Goal: Information Seeking & Learning: Learn about a topic

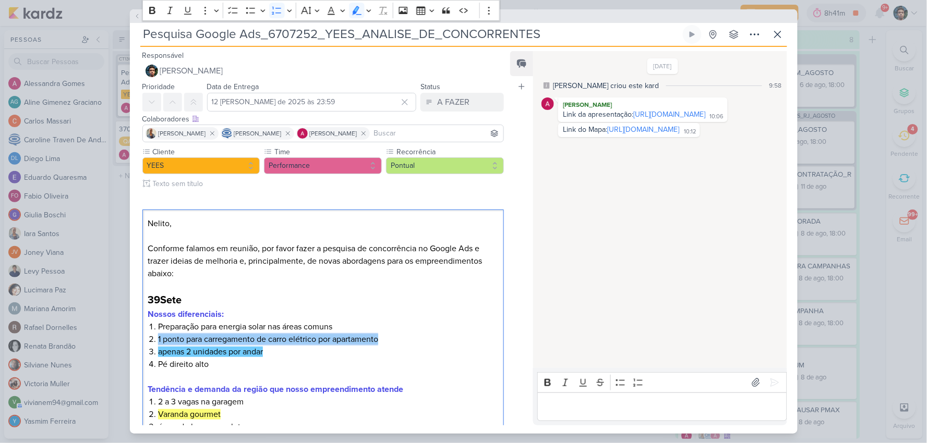
scroll to position [347, 0]
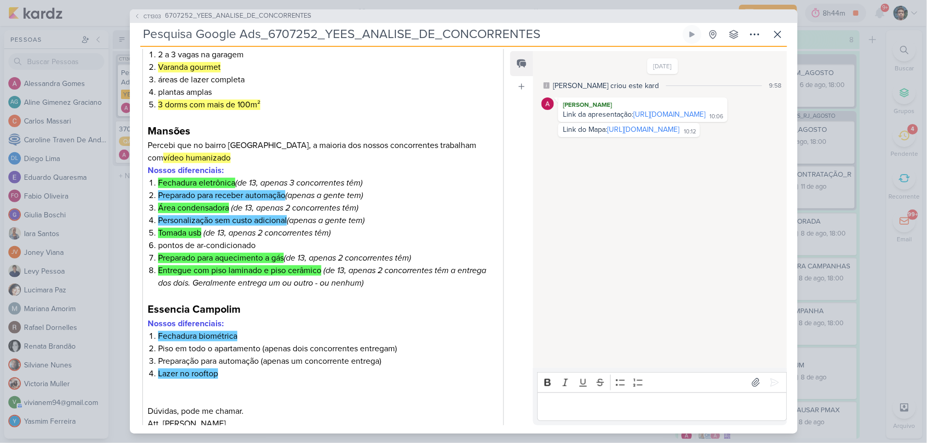
click at [835, 49] on div "CT1303 6707252_YEES_ANALISE_DE_CONCORRENTES Pesquisa Google Ads_6707252_YEES_AN…" at bounding box center [463, 221] width 927 height 443
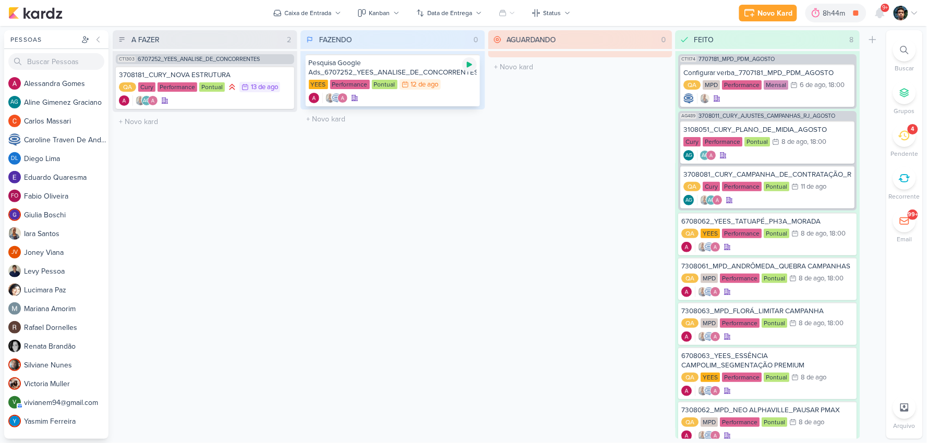
click at [467, 63] on icon at bounding box center [469, 65] width 5 height 6
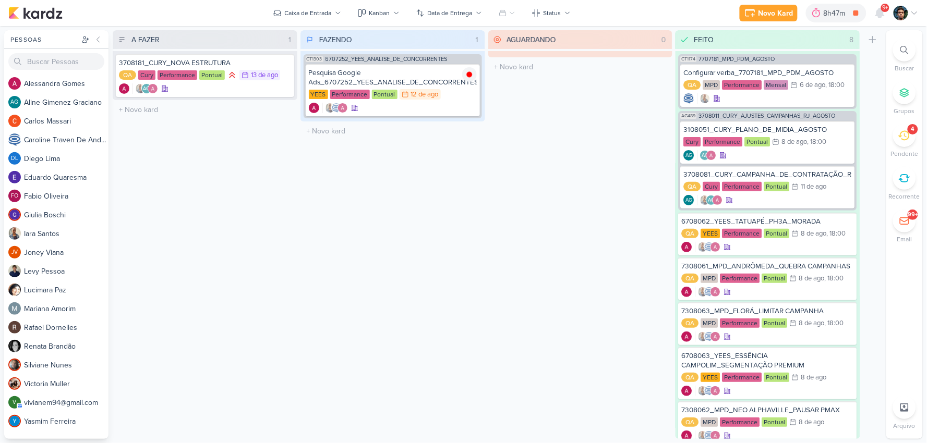
click at [909, 146] on div "4" at bounding box center [904, 135] width 23 height 23
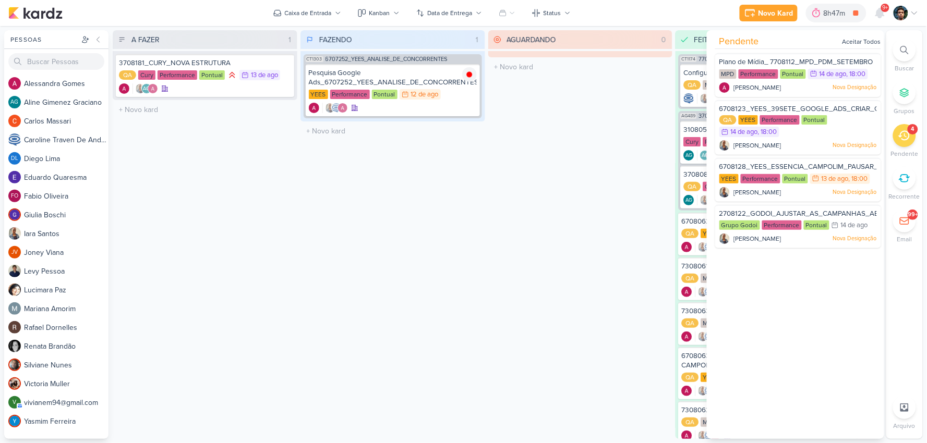
click at [912, 142] on div "4" at bounding box center [904, 135] width 23 height 23
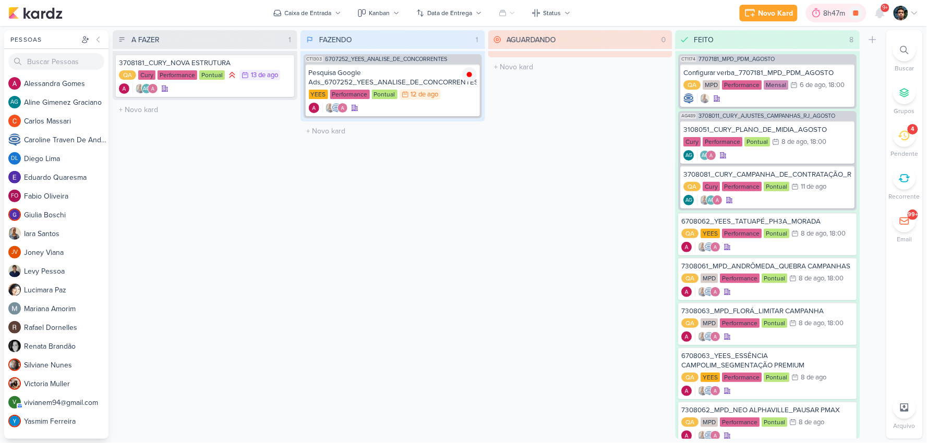
click at [816, 13] on icon at bounding box center [816, 13] width 10 height 10
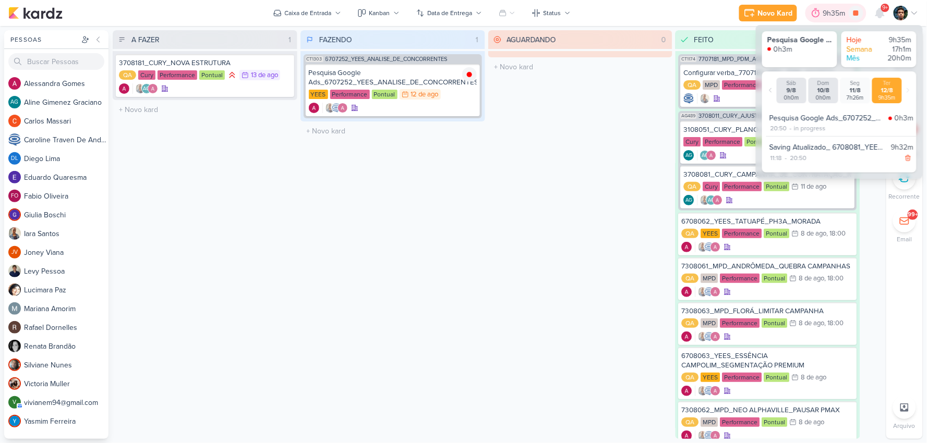
click at [818, 13] on icon at bounding box center [816, 13] width 10 height 10
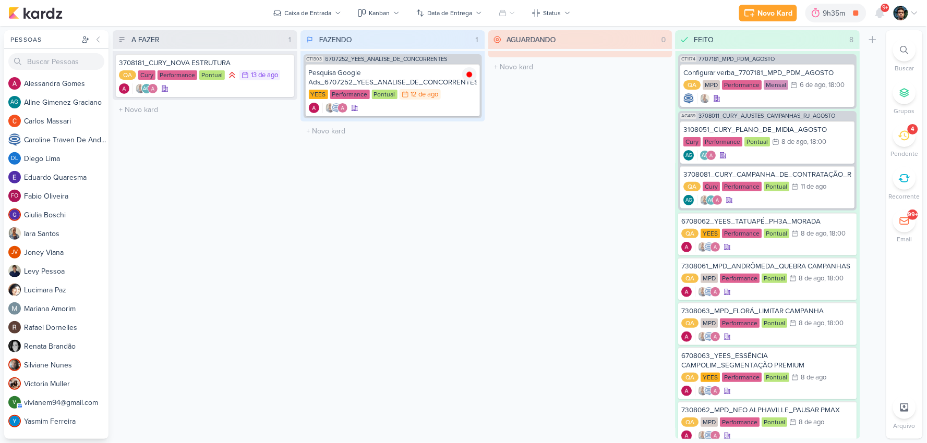
click at [902, 135] on icon at bounding box center [903, 135] width 11 height 11
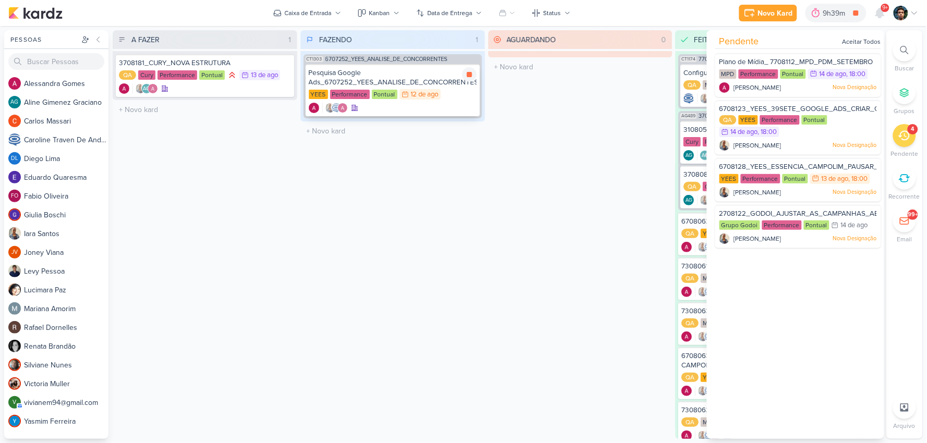
click at [411, 96] on div "[DATE]" at bounding box center [425, 94] width 28 height 7
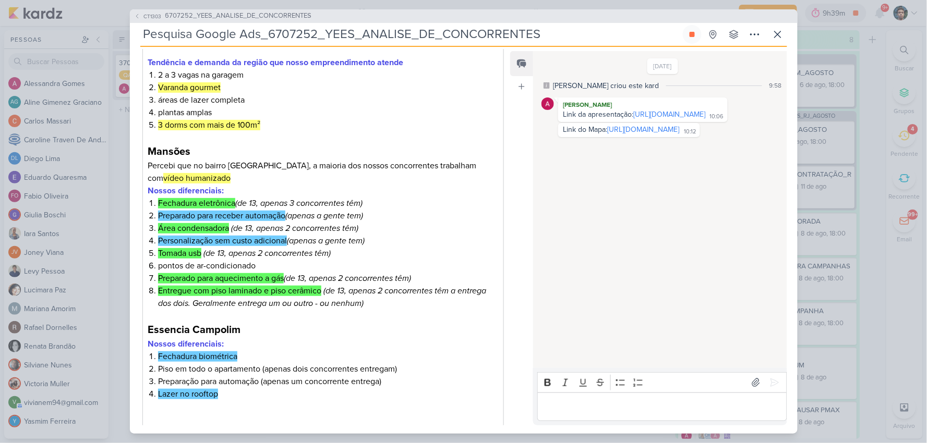
scroll to position [405, 0]
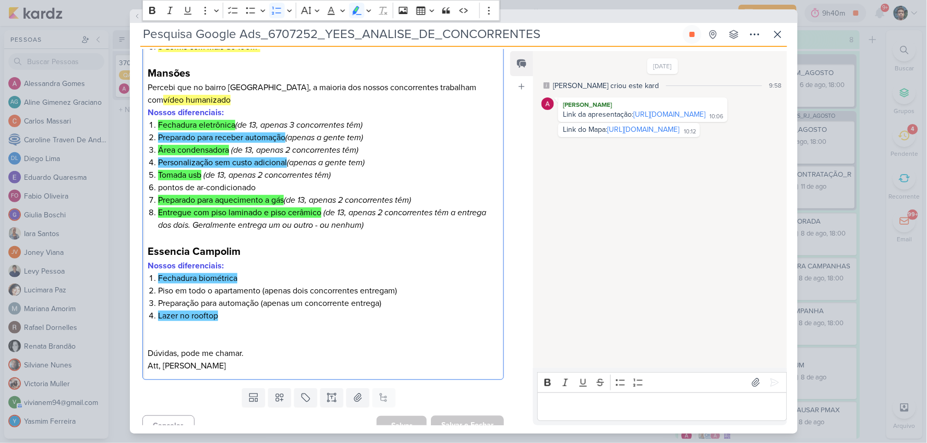
click at [158, 120] on li "Fechadura eletrônica (de 13, apenas 3 concorrentes têm)" at bounding box center [328, 125] width 340 height 13
drag, startPoint x: 161, startPoint y: 122, endPoint x: 235, endPoint y: 122, distance: 74.6
click at [235, 122] on li "Fechadura eletrônica (de 13, apenas 3 concorrentes têm)" at bounding box center [328, 125] width 340 height 13
click at [196, 123] on mark "Fechadura eletrônica" at bounding box center [196, 125] width 77 height 10
drag, startPoint x: 158, startPoint y: 123, endPoint x: 237, endPoint y: 127, distance: 79.4
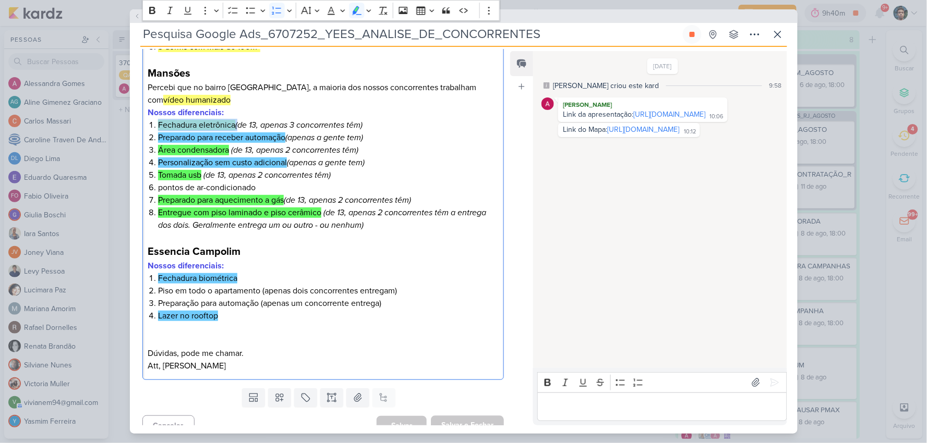
click at [237, 127] on li "Fechadura eletrônica (de 13, apenas 3 concorrentes têm)" at bounding box center [328, 125] width 340 height 13
copy li "Fechadura eletrônica ("
drag, startPoint x: 262, startPoint y: 304, endPoint x: 154, endPoint y: 306, distance: 107.5
click at [158, 306] on li "Preparação para automação (apenas um concorrente entrega)" at bounding box center [328, 303] width 340 height 13
copy li "Preparação para automação"
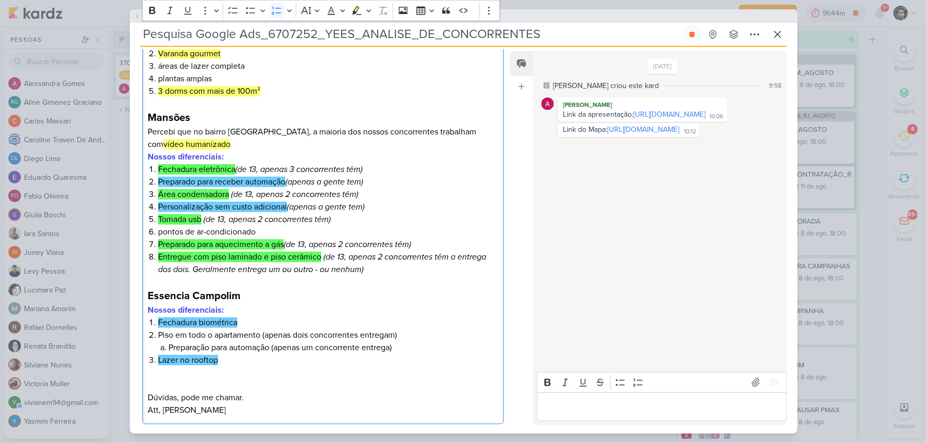
scroll to position [360, 0]
click at [203, 214] on li "Tomada usb (de 13, apenas 2 concorrentes têm)" at bounding box center [328, 220] width 340 height 13
drag, startPoint x: 202, startPoint y: 218, endPoint x: 191, endPoint y: 220, distance: 11.6
click at [191, 220] on li "Tomada usb (de 13, apenas 2 concorrentes têm)" at bounding box center [328, 220] width 340 height 13
click at [186, 246] on mark "Preparado para aquecimento a gás" at bounding box center [221, 245] width 126 height 10
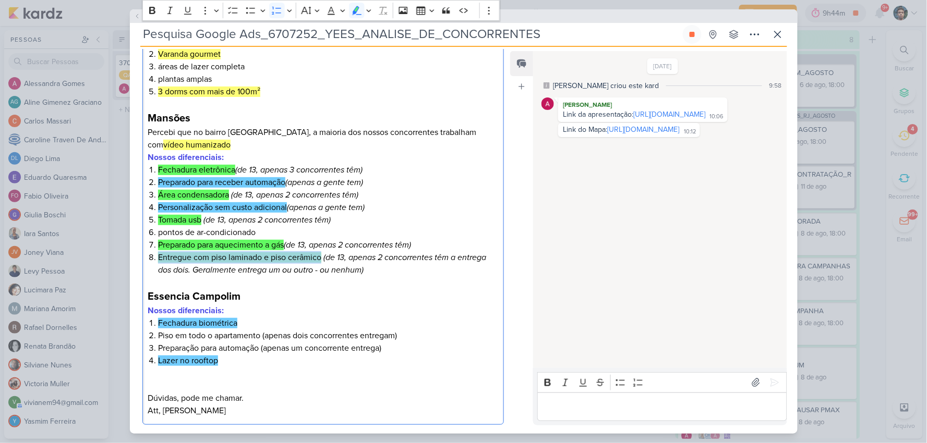
drag, startPoint x: 158, startPoint y: 255, endPoint x: 322, endPoint y: 259, distance: 164.4
click at [322, 259] on li "Entregue com piso laminado e piso cerâmico (de 13, apenas 2 concorrentes têm a …" at bounding box center [328, 263] width 340 height 25
copy mark "Entregue com piso laminado e piso cerâmico"
drag, startPoint x: 236, startPoint y: 169, endPoint x: 156, endPoint y: 174, distance: 79.4
click at [158, 174] on li "Fechadura eletrônica (de 13, apenas 3 concorrentes têm)" at bounding box center [328, 170] width 340 height 13
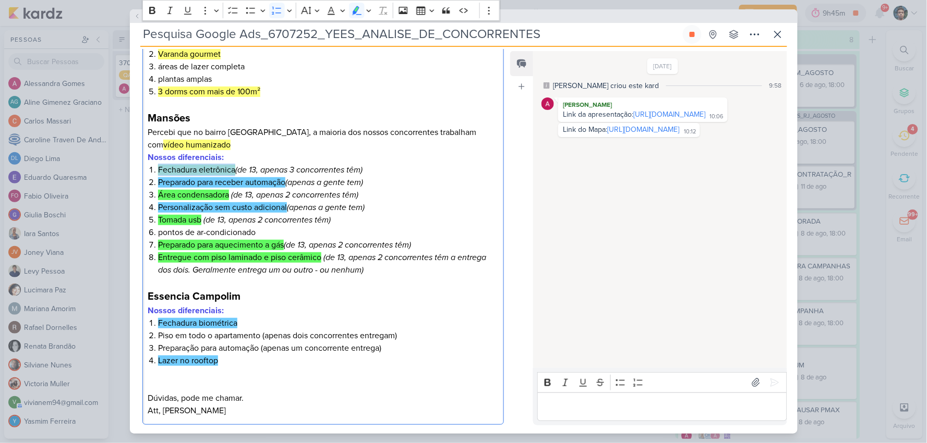
copy mark "Fechadura eletrônica"
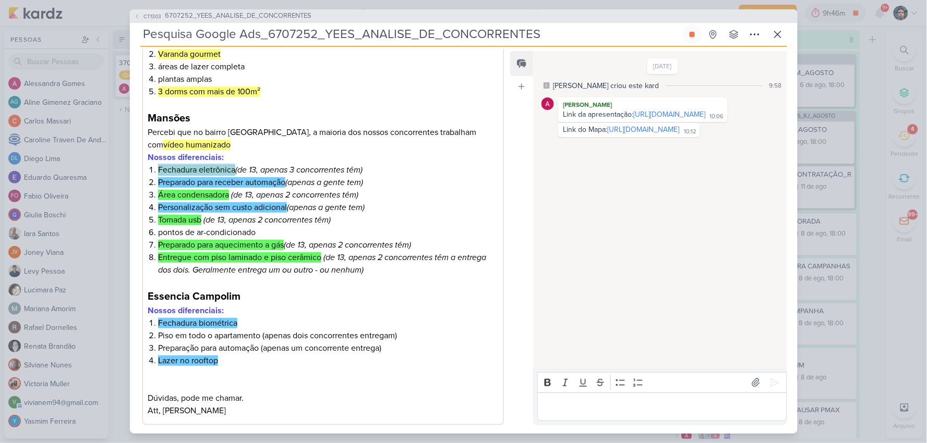
click at [235, 165] on icon "(de 13, apenas 3 concorrentes têm)" at bounding box center [298, 170] width 127 height 10
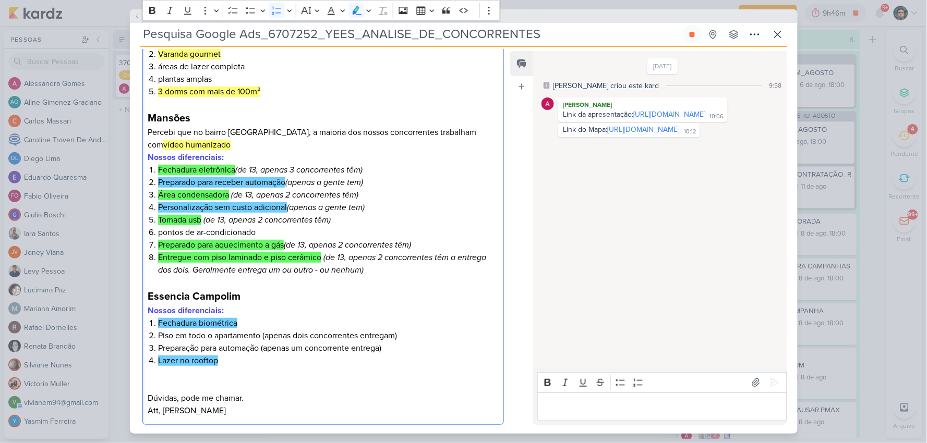
click at [237, 167] on icon "(de 13, apenas 3 concorrentes têm)" at bounding box center [298, 170] width 127 height 10
drag, startPoint x: 237, startPoint y: 167, endPoint x: 154, endPoint y: 170, distance: 83.5
click at [158, 170] on li "Fechadura eletrônica (de 13, apenas 3 concorrentes têm)" at bounding box center [328, 170] width 340 height 13
copy li "Fechadura eletrônica ("
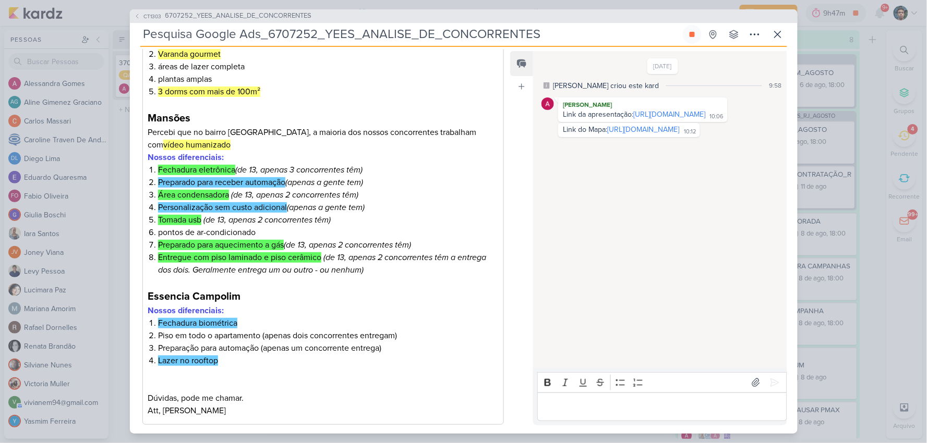
click at [194, 194] on mark "Área condensadora" at bounding box center [193, 195] width 71 height 10
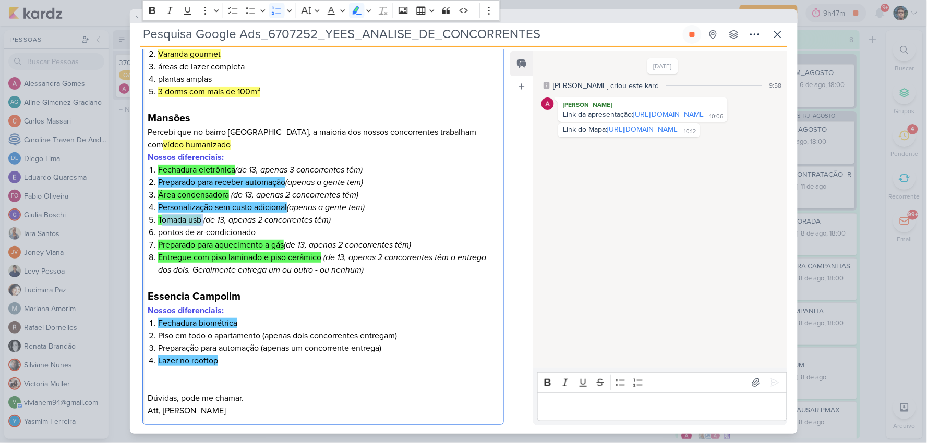
drag, startPoint x: 161, startPoint y: 220, endPoint x: 205, endPoint y: 224, distance: 44.6
click at [205, 224] on li "Tomada usb (de 13, apenas 2 concorrentes têm)" at bounding box center [328, 220] width 340 height 13
drag, startPoint x: 160, startPoint y: 256, endPoint x: 322, endPoint y: 261, distance: 162.8
click at [322, 261] on li "Entregue com piso laminado e piso cerâmico (de 13, apenas 2 concorrentes têm a …" at bounding box center [328, 263] width 340 height 25
copy mark "Entregue com piso laminado e piso cerâmico"
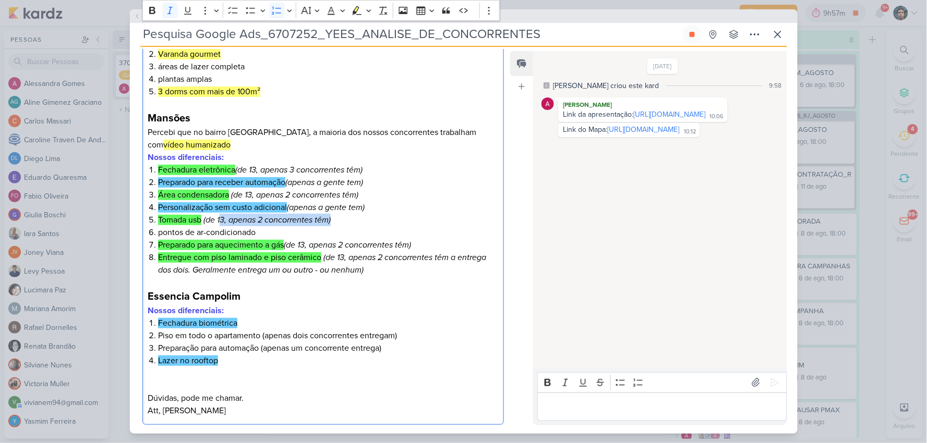
drag, startPoint x: 340, startPoint y: 220, endPoint x: 220, endPoint y: 216, distance: 120.0
click at [220, 216] on li "Tomada usb (de 13, apenas 2 concorrentes têm)" at bounding box center [328, 220] width 340 height 13
click at [329, 221] on icon "(de 13, apenas 2 concorrentes têm)" at bounding box center [266, 220] width 127 height 10
click at [330, 220] on icon "(de 13, apenas 2 concorrentes têm)" at bounding box center [266, 220] width 127 height 10
drag, startPoint x: 329, startPoint y: 220, endPoint x: 218, endPoint y: 223, distance: 111.2
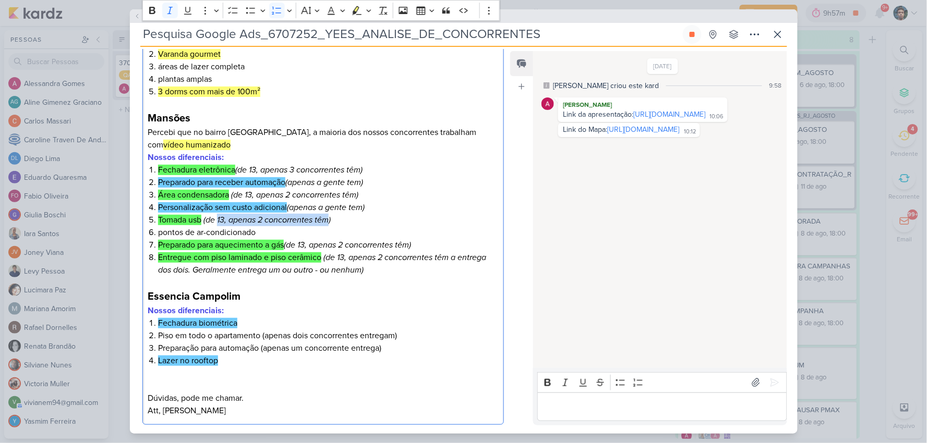
click at [218, 223] on icon "(de 13, apenas 2 concorrentes têm)" at bounding box center [266, 220] width 127 height 10
drag, startPoint x: 267, startPoint y: 233, endPoint x: 233, endPoint y: 235, distance: 33.4
click at [233, 235] on li "pontos de ar-condicionado" at bounding box center [328, 232] width 340 height 13
drag, startPoint x: 321, startPoint y: 259, endPoint x: 210, endPoint y: 258, distance: 111.1
click at [210, 258] on mark "Entregue com piso laminado e piso cerâmico" at bounding box center [239, 257] width 163 height 10
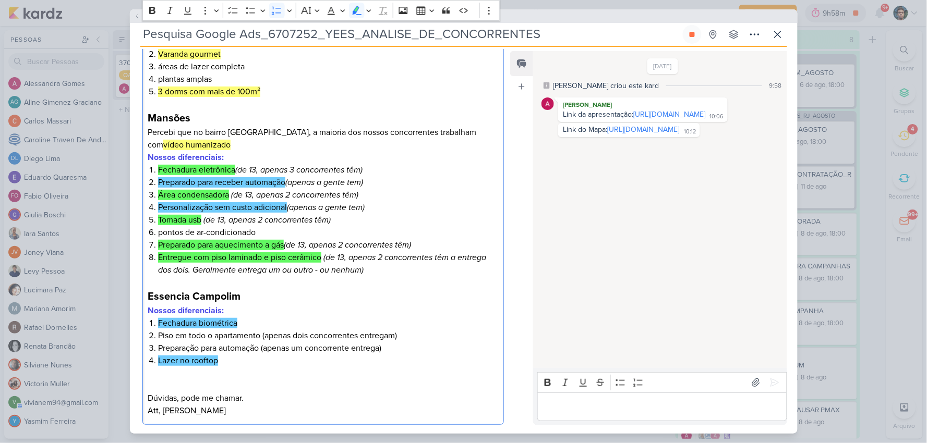
click at [249, 273] on icon "(de 13, apenas 2 concorrentes têm a entrega dos dois. Geralmente entrega um ou …" at bounding box center [322, 263] width 328 height 23
click at [324, 255] on li "Entregue com piso laminado e piso cerâmico (de 13, apenas 2 concorrentes têm a …" at bounding box center [328, 263] width 340 height 25
click at [278, 247] on mark "Preparado para aquecimento a gás" at bounding box center [221, 245] width 126 height 10
drag, startPoint x: 285, startPoint y: 243, endPoint x: 153, endPoint y: 244, distance: 132.0
click at [158, 244] on li "Preparado para aquecimento a gás (de 13, apenas 2 concorrentes têm)" at bounding box center [328, 245] width 340 height 13
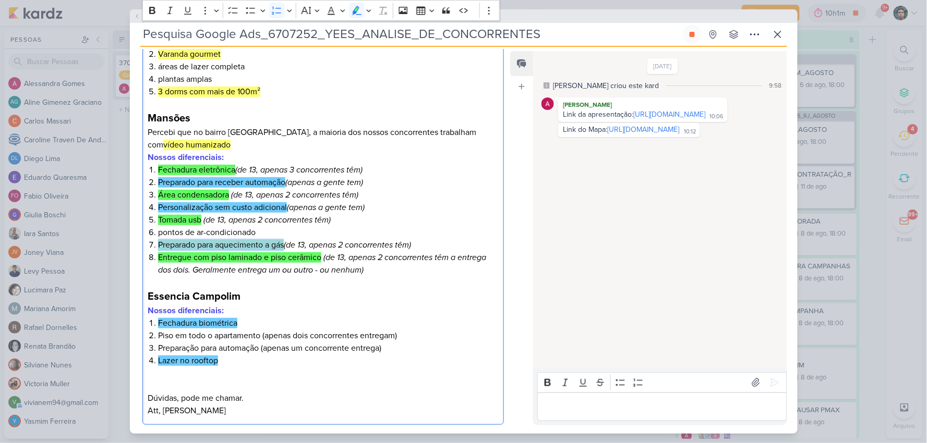
copy mark "Preparado para aquecimento a gás"
drag, startPoint x: 230, startPoint y: 193, endPoint x: 158, endPoint y: 194, distance: 72.0
click at [158, 194] on mark "Área condensadora" at bounding box center [193, 195] width 71 height 10
copy mark "Área condensadora"
click at [194, 201] on li "Personalização sem custo adicional (apenas a gente tem)" at bounding box center [328, 207] width 340 height 13
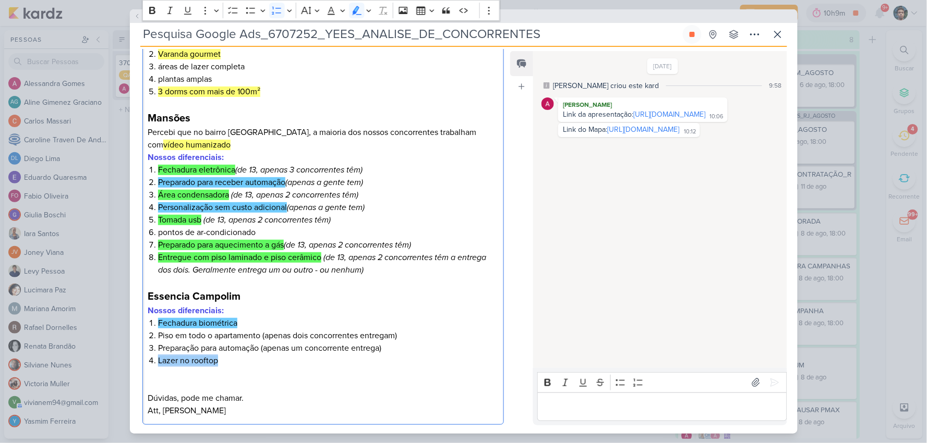
drag, startPoint x: 226, startPoint y: 359, endPoint x: 159, endPoint y: 358, distance: 67.3
click at [159, 358] on li "Lazer no rooftop" at bounding box center [328, 361] width 340 height 13
copy mark "Lazer no rooftop"
click at [429, 322] on li "Fechadura biométrica" at bounding box center [328, 323] width 340 height 13
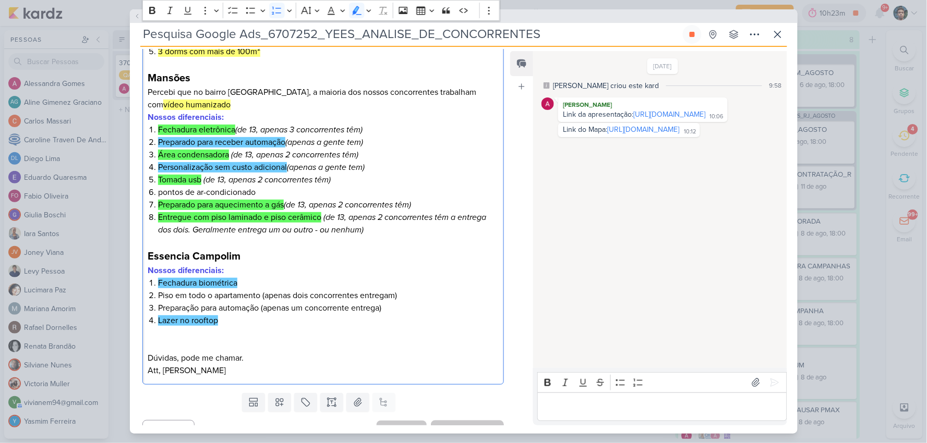
scroll to position [418, 0]
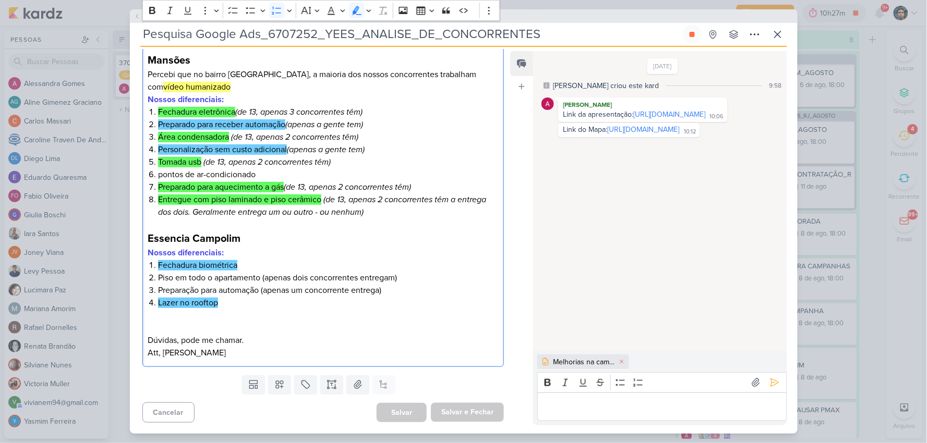
click at [636, 409] on p "Editor editing area: main" at bounding box center [662, 407] width 238 height 13
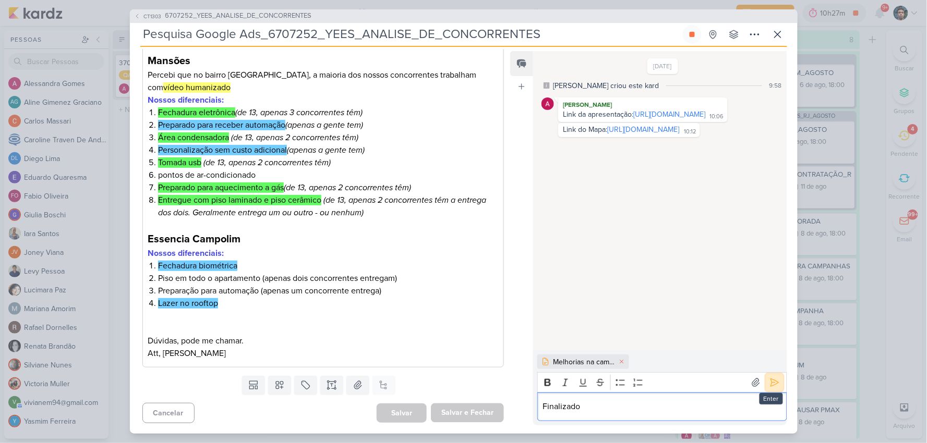
click at [772, 379] on icon at bounding box center [774, 383] width 10 height 10
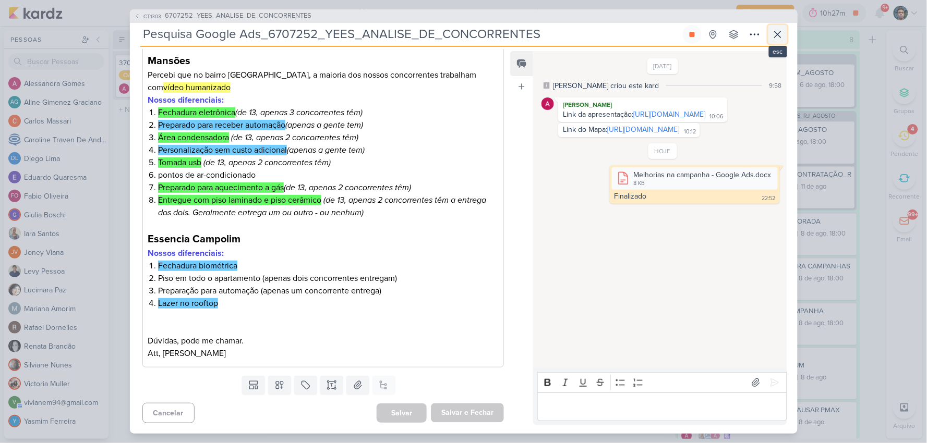
click at [780, 39] on icon at bounding box center [777, 34] width 13 height 13
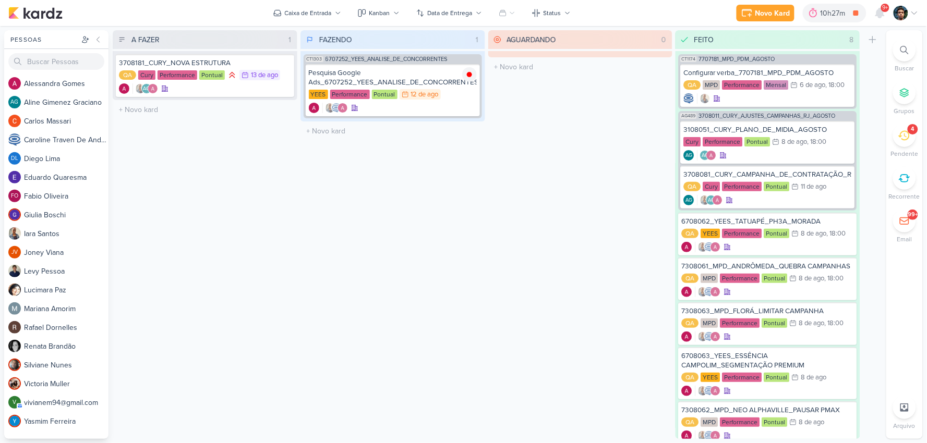
click at [911, 142] on div "4" at bounding box center [904, 135] width 23 height 23
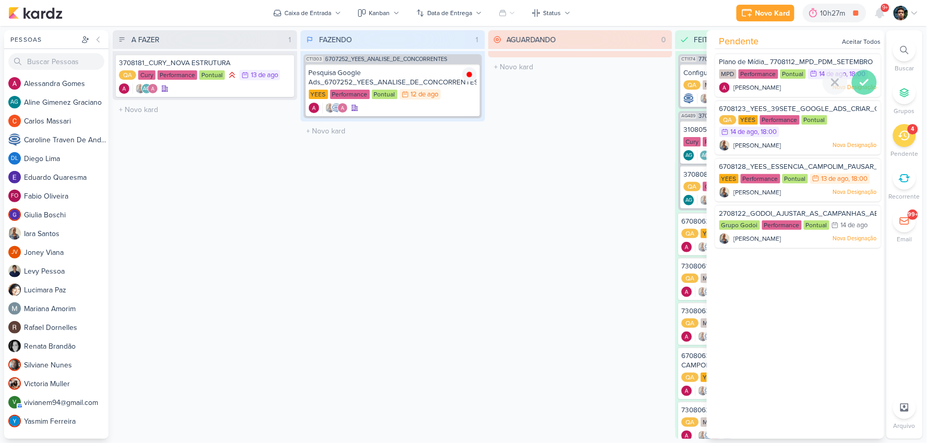
click at [866, 81] on icon at bounding box center [864, 82] width 13 height 13
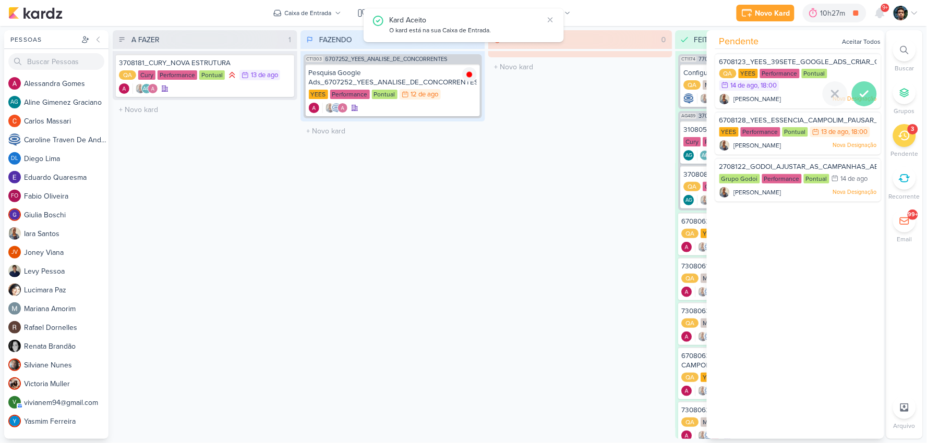
click at [865, 95] on icon at bounding box center [864, 94] width 13 height 13
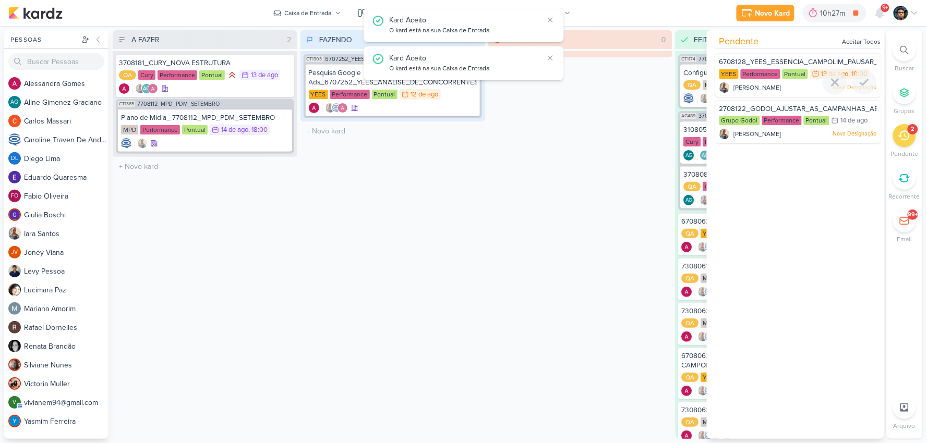
click at [865, 96] on div at bounding box center [798, 95] width 166 height 8
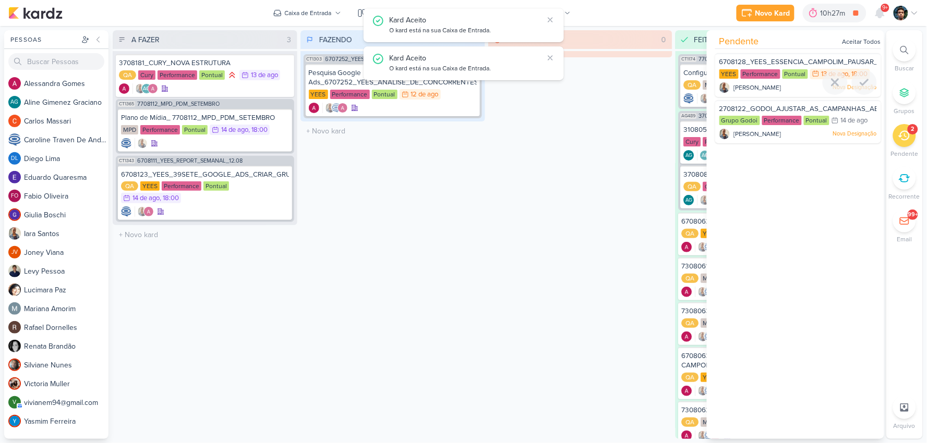
click at [868, 92] on div at bounding box center [798, 95] width 166 height 8
click at [865, 86] on icon at bounding box center [864, 82] width 13 height 13
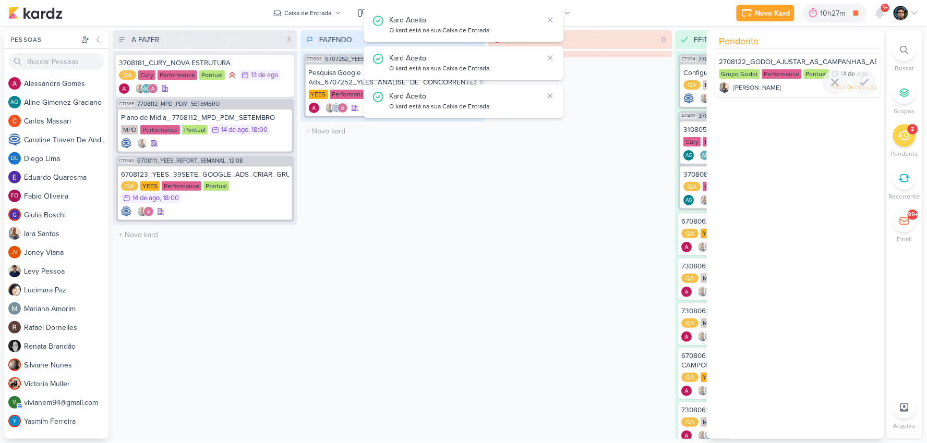
click at [865, 86] on icon at bounding box center [864, 82] width 13 height 13
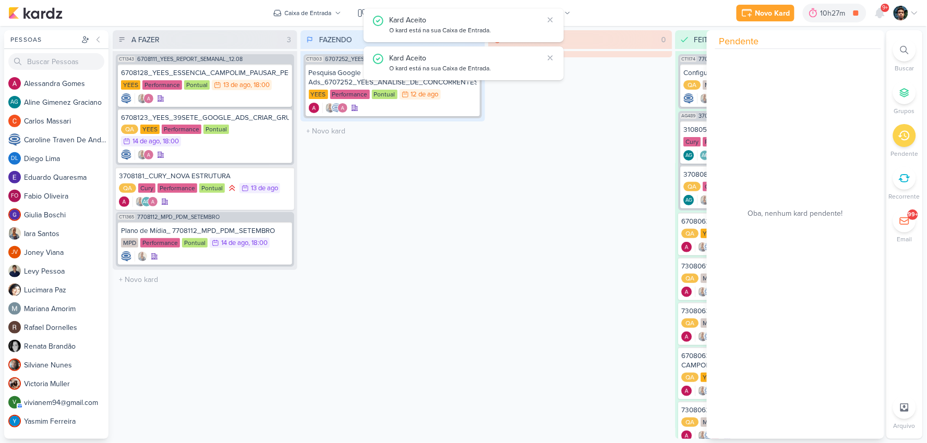
click at [534, 200] on div "AGUARDANDO 0 Mover Para Esquerda Mover Para Direita Deletar O título do kard de…" at bounding box center [580, 234] width 185 height 409
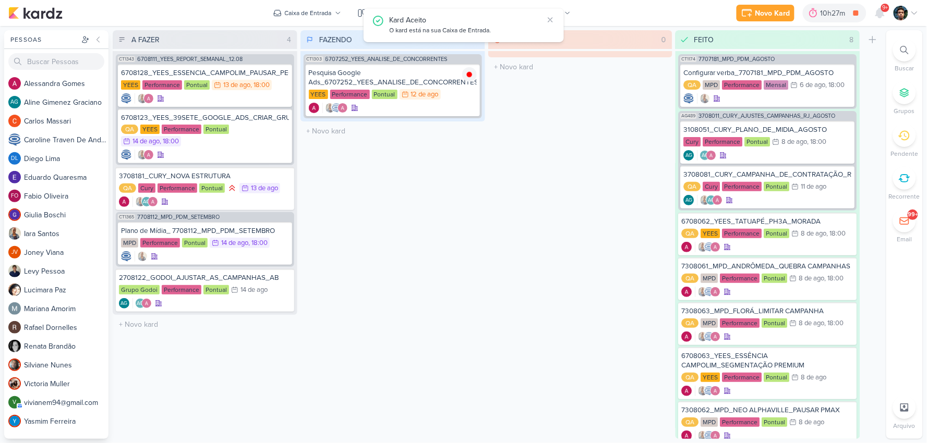
click at [303, 195] on div "FAZENDO 1 Mover Para Esquerda Mover Para Direita Deletar CT1303 6707252_YEES_AN…" at bounding box center [392, 234] width 185 height 409
click at [468, 73] on icon at bounding box center [469, 74] width 5 height 5
